Goal: Feedback & Contribution: Leave review/rating

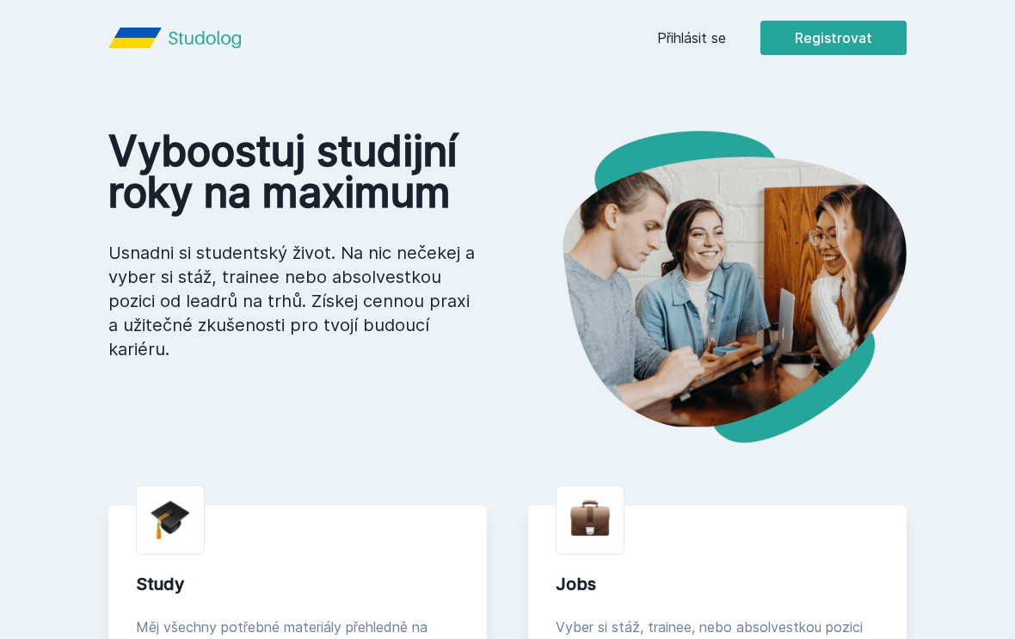
click at [710, 32] on link "Přihlásit se" at bounding box center [691, 38] width 69 height 21
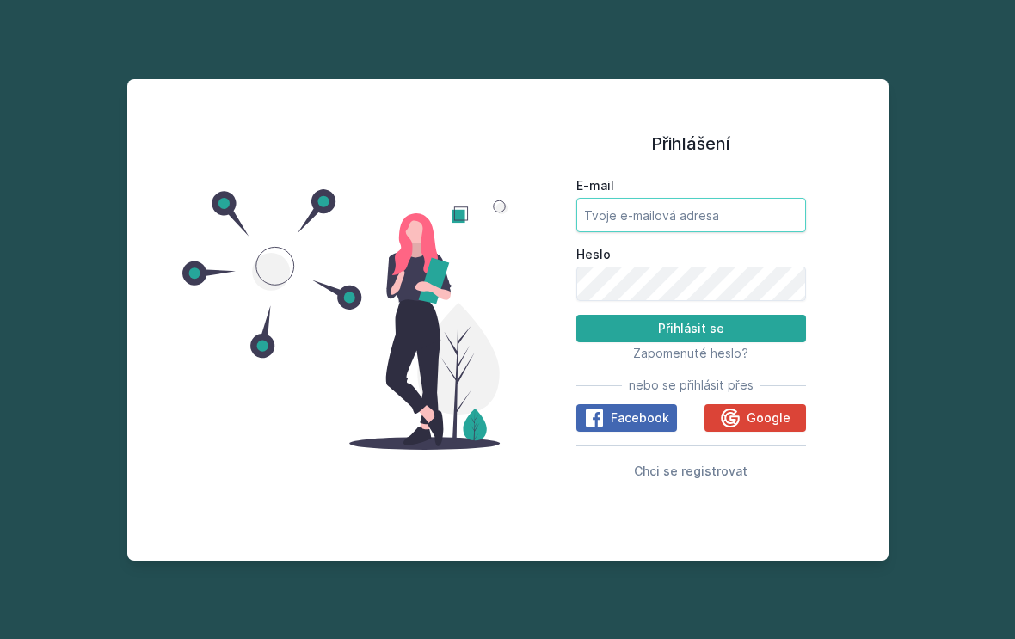
click at [740, 213] on input "E-mail" at bounding box center [691, 215] width 230 height 34
type input "[EMAIL_ADDRESS][DOMAIN_NAME]"
click at [690, 342] on button "Přihlásit se" at bounding box center [691, 329] width 230 height 28
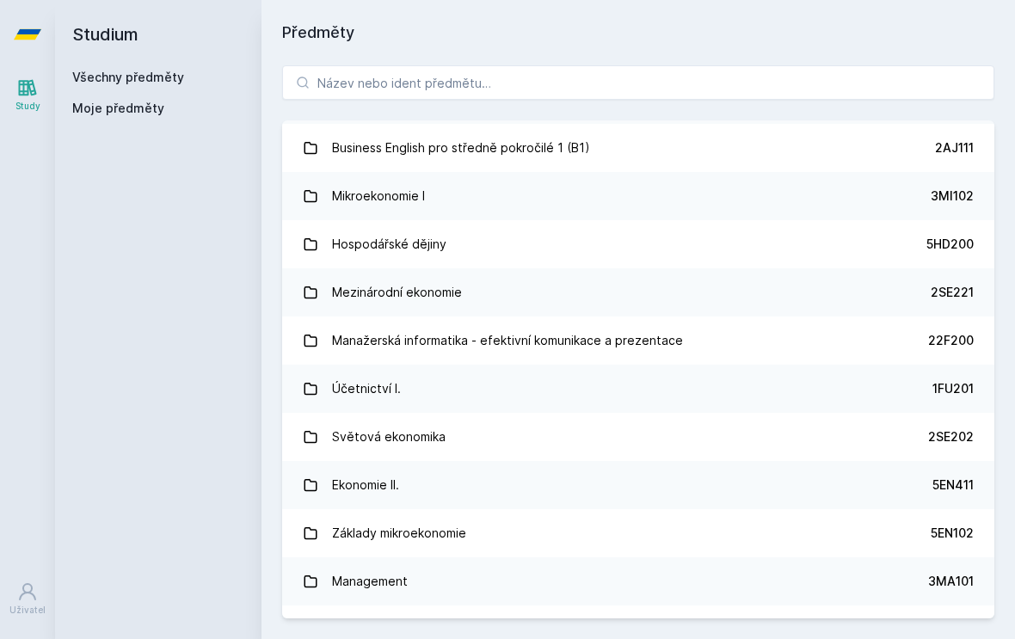
scroll to position [389, 0]
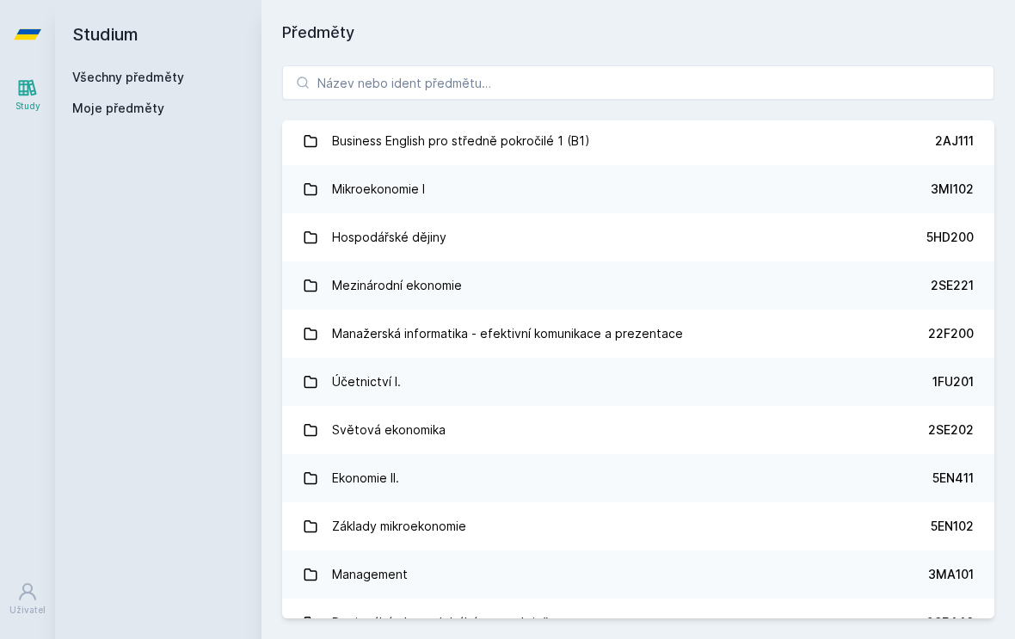
click at [673, 370] on link "Účetnictví I. 1FU201" at bounding box center [638, 382] width 712 height 48
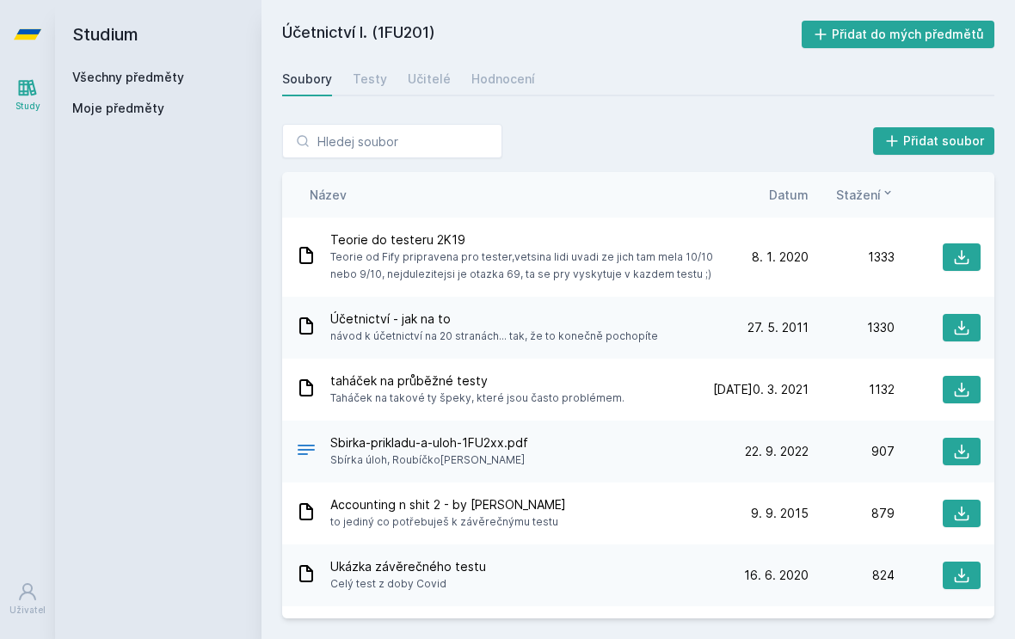
click at [512, 82] on div "Hodnocení" at bounding box center [503, 79] width 64 height 17
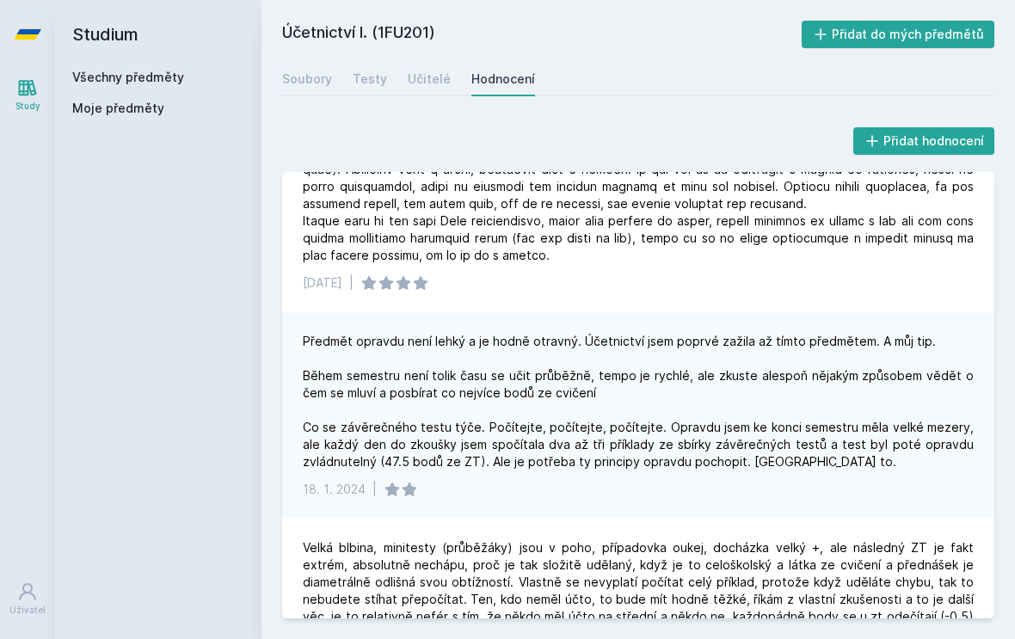
scroll to position [1236, 0]
click at [433, 87] on div "Učitelé" at bounding box center [429, 79] width 43 height 17
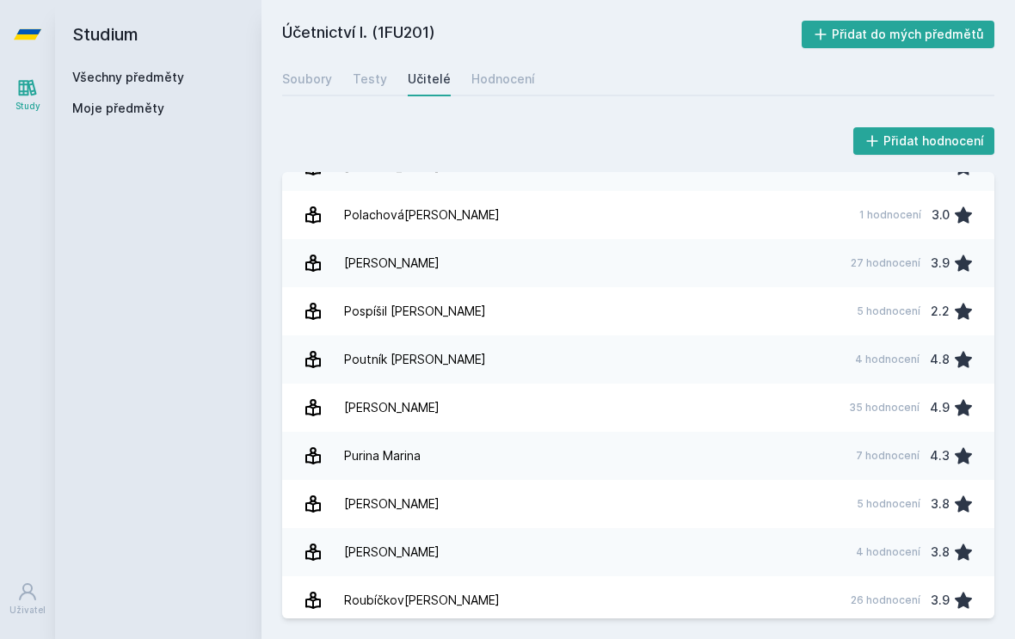
scroll to position [1812, 0]
click at [537, 299] on link "[PERSON_NAME] 5 hodnocení 2.2" at bounding box center [638, 310] width 712 height 48
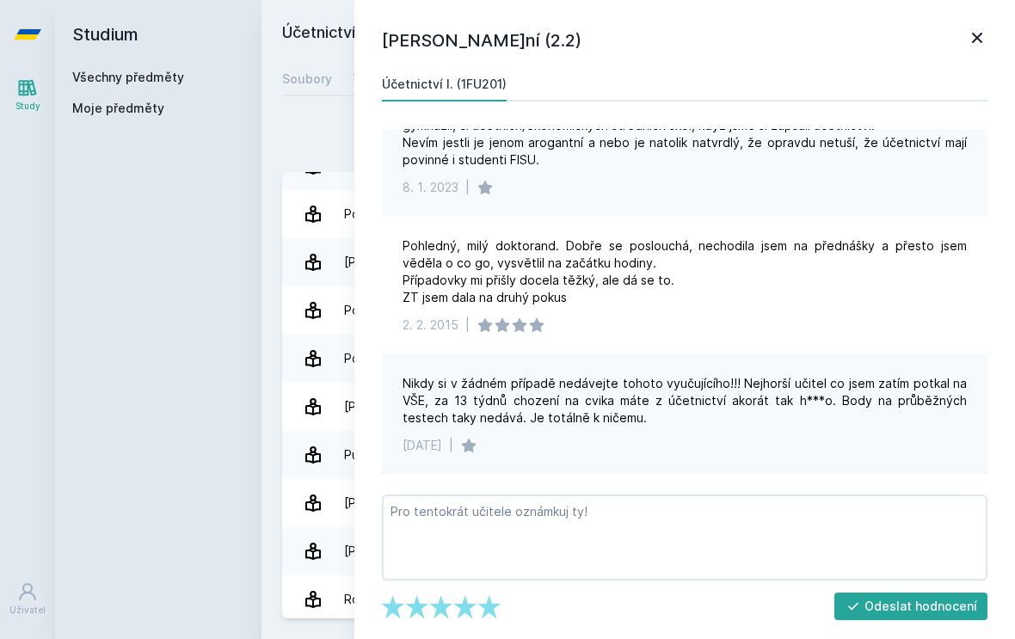
scroll to position [169, 0]
click at [334, 159] on div "Přidat hodnocení [PERSON_NAME] – Hodnocení (2.2) Účetnictví I. (1FU201) Jeho př…" at bounding box center [638, 371] width 712 height 494
click at [294, 238] on link "[PERSON_NAME] 27 hodnocení 3.9" at bounding box center [638, 262] width 712 height 48
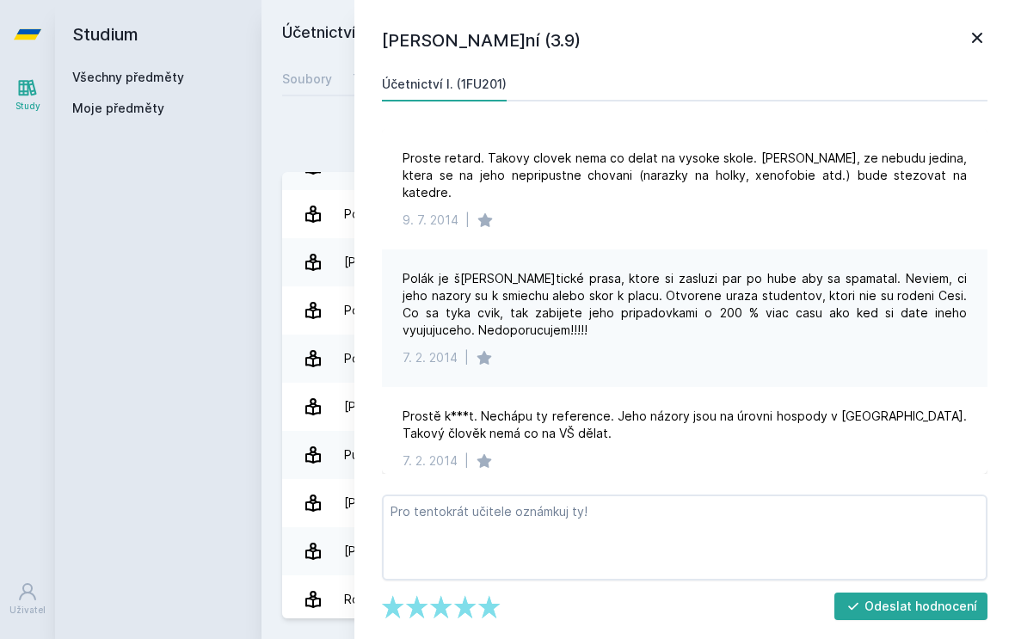
click at [313, 151] on div "Přidat hodnocení" at bounding box center [638, 141] width 712 height 34
click at [980, 31] on icon at bounding box center [976, 38] width 21 height 21
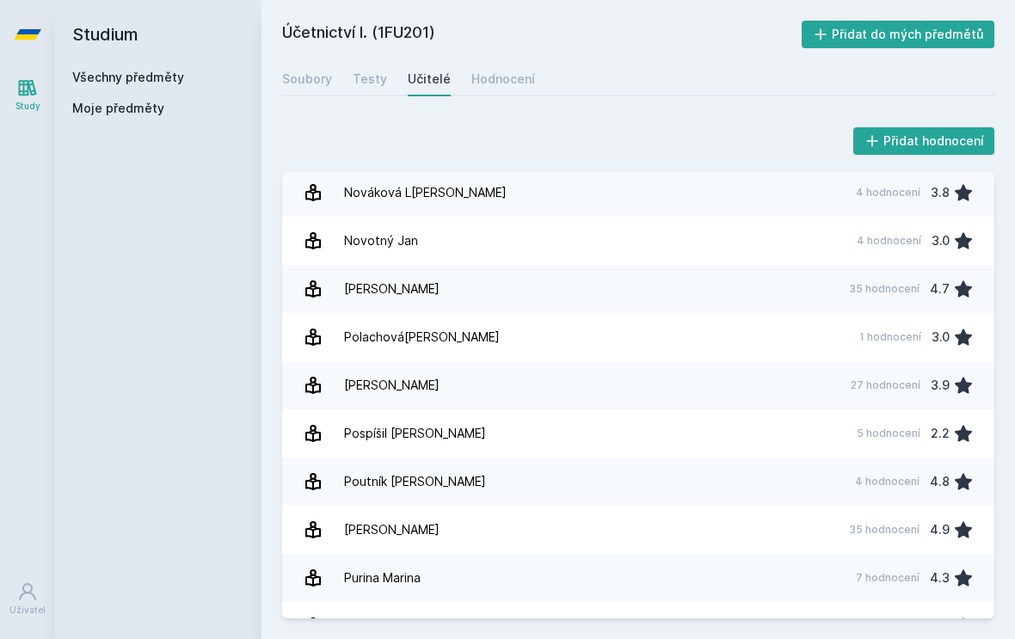
scroll to position [1675, 0]
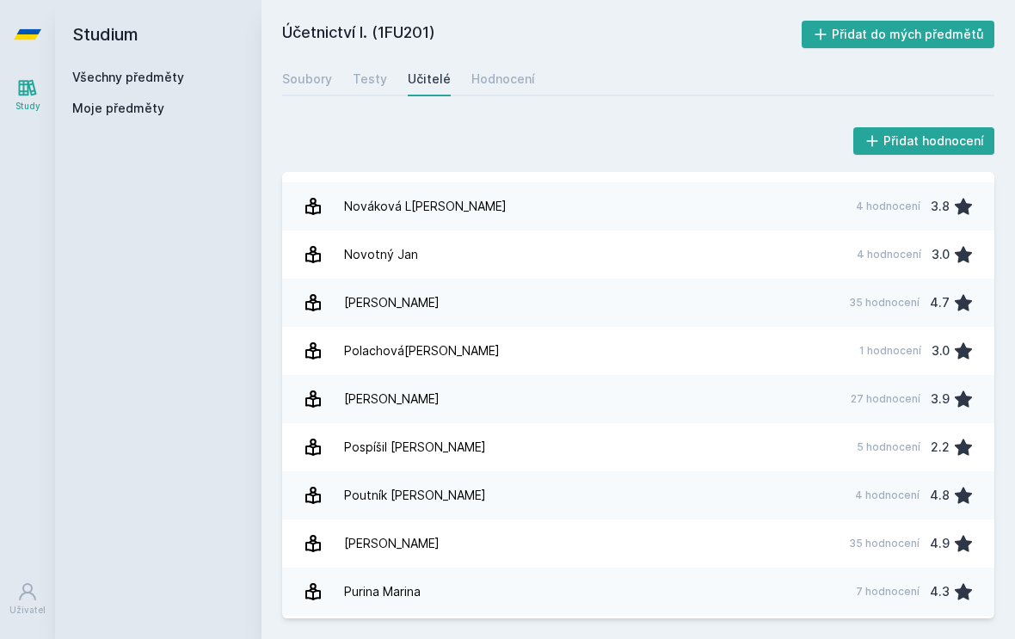
click at [573, 302] on link "Pelák [PERSON_NAME] 35 hodnocení 4.7" at bounding box center [638, 303] width 712 height 48
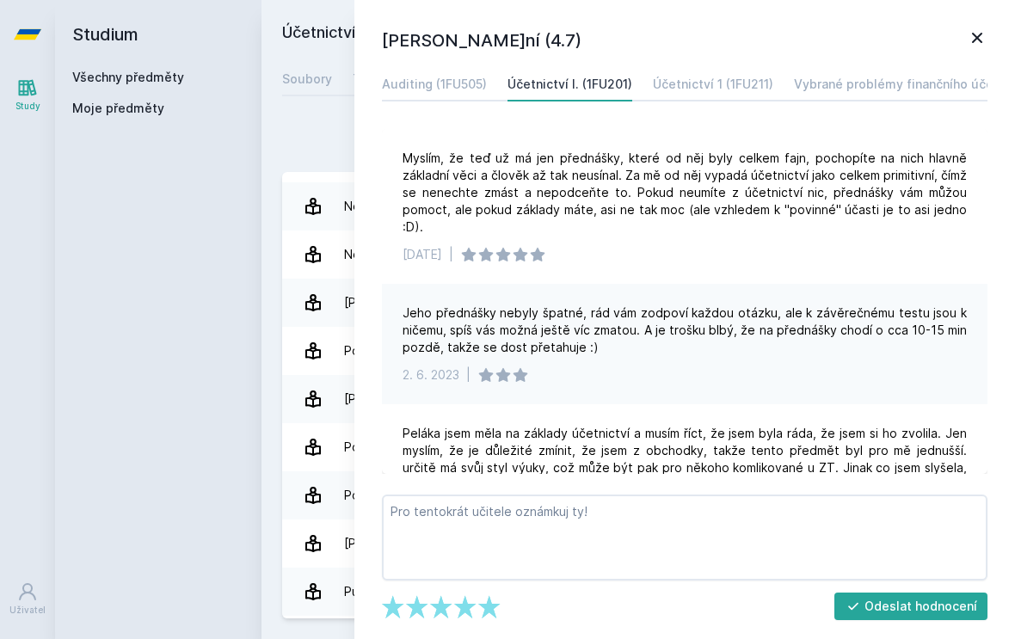
click at [977, 31] on icon at bounding box center [976, 38] width 21 height 21
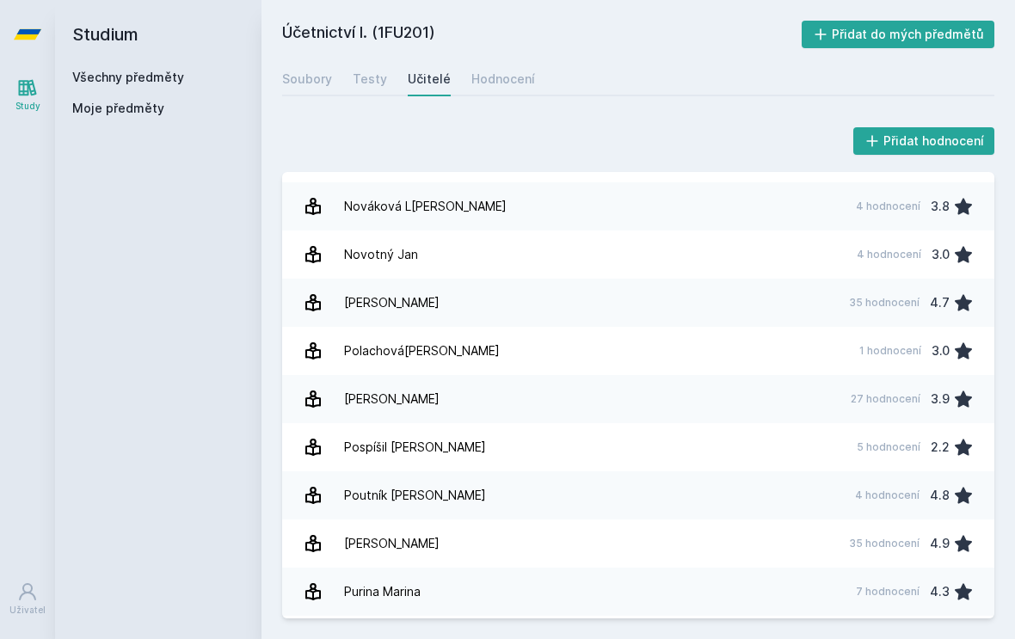
click at [518, 78] on div "Hodnocení" at bounding box center [503, 79] width 64 height 17
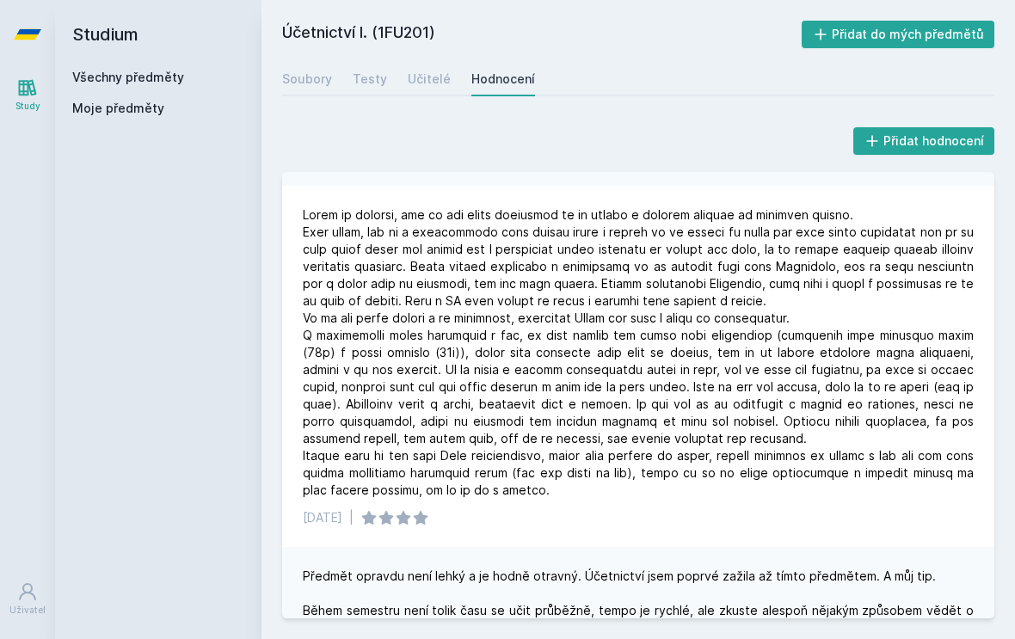
scroll to position [996, 0]
